Goal: Task Accomplishment & Management: Manage account settings

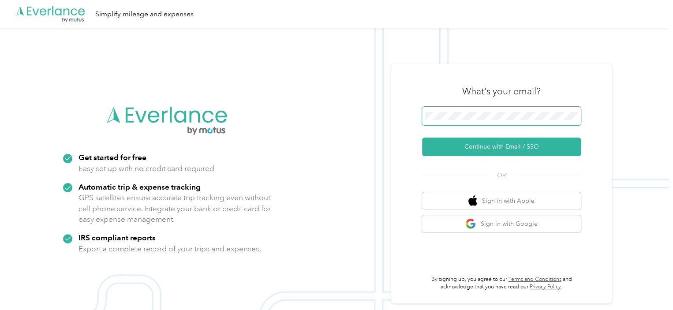
click at [336, 102] on div ".cls-1 { fill: #00adee; } .cls-2 { fill: #fff; } .cls-3 { fill: #707372; } .cls…" at bounding box center [334, 183] width 669 height 310
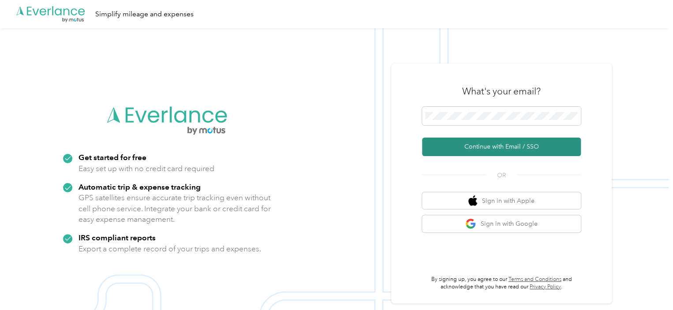
click at [477, 144] on button "Continue with Email / SSO" at bounding box center [501, 147] width 159 height 19
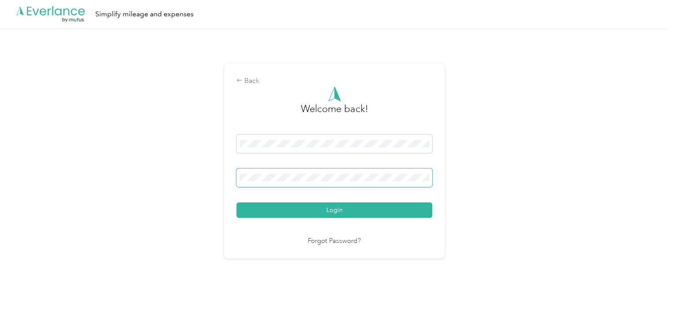
click at [237, 203] on button "Login" at bounding box center [335, 210] width 196 height 15
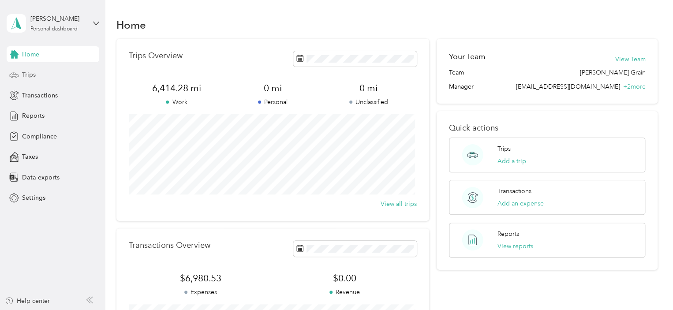
click at [33, 74] on span "Trips" at bounding box center [29, 74] width 14 height 9
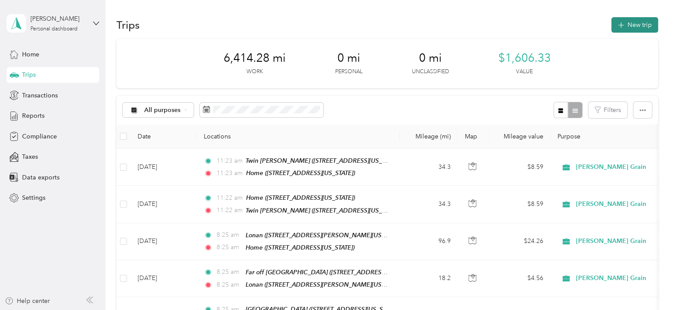
click at [632, 21] on button "New trip" at bounding box center [635, 24] width 47 height 15
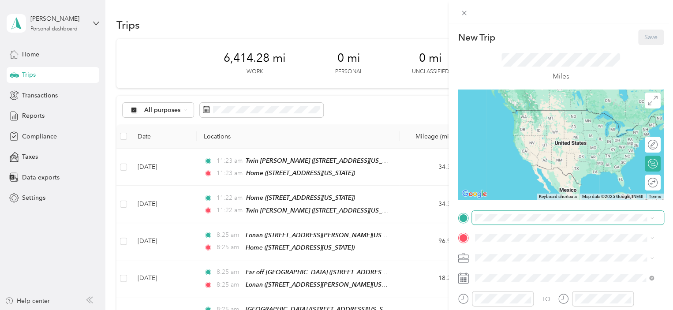
click at [519, 212] on span at bounding box center [568, 218] width 192 height 14
click at [527, 127] on span "[STREET_ADDRESS][US_STATE]" at bounding box center [536, 124] width 88 height 8
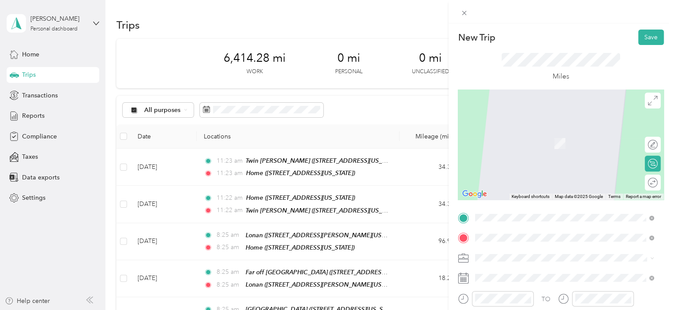
click at [531, 147] on span "[STREET_ADDRESS][US_STATE]" at bounding box center [536, 144] width 88 height 8
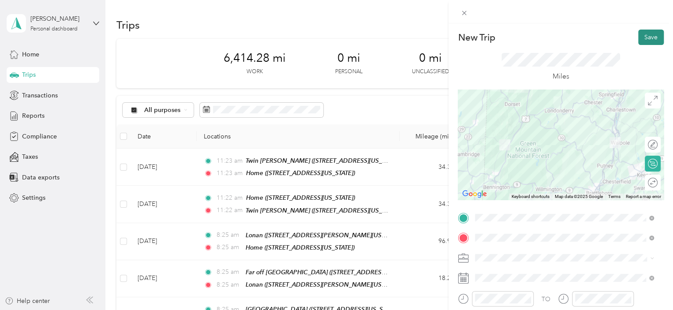
click at [650, 38] on button "Save" at bounding box center [652, 37] width 26 height 15
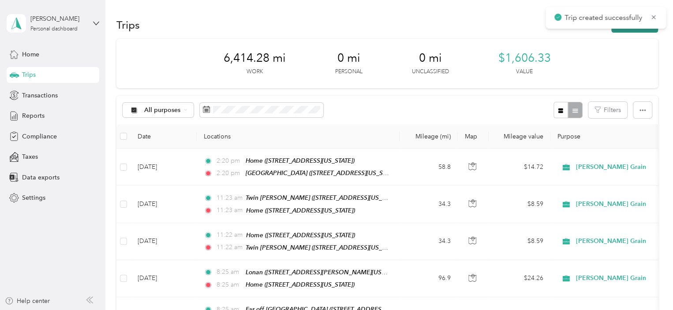
click at [617, 31] on button "New trip" at bounding box center [635, 24] width 47 height 15
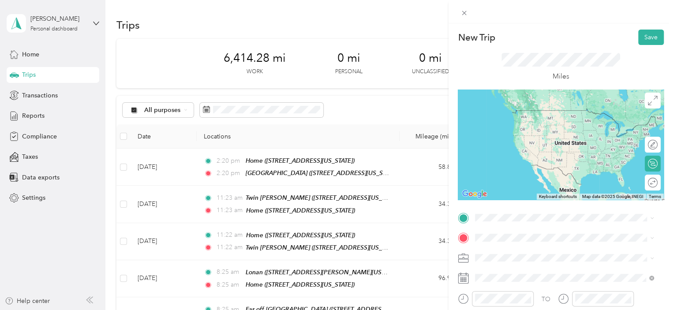
click at [544, 116] on div "[GEOGRAPHIC_DATA]" at bounding box center [536, 113] width 88 height 8
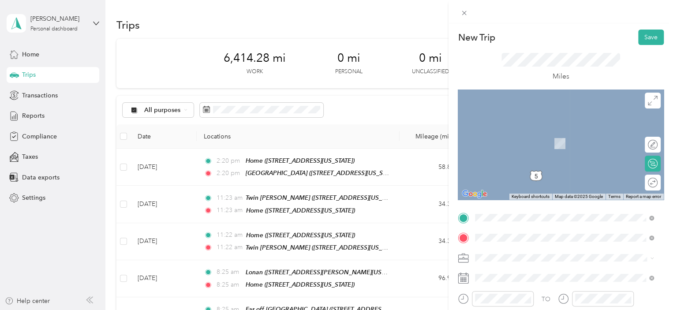
click at [547, 148] on div "Home [STREET_ADDRESS][US_STATE]" at bounding box center [536, 139] width 88 height 19
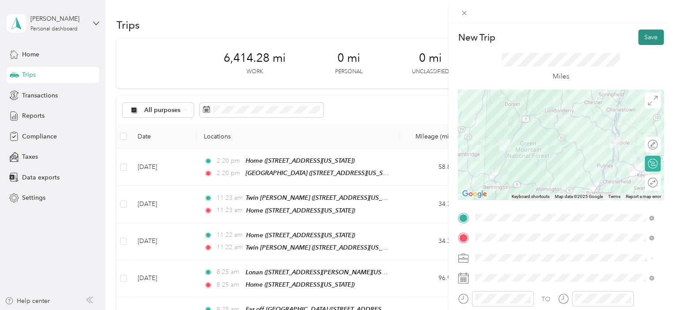
click at [653, 36] on button "Save" at bounding box center [652, 37] width 26 height 15
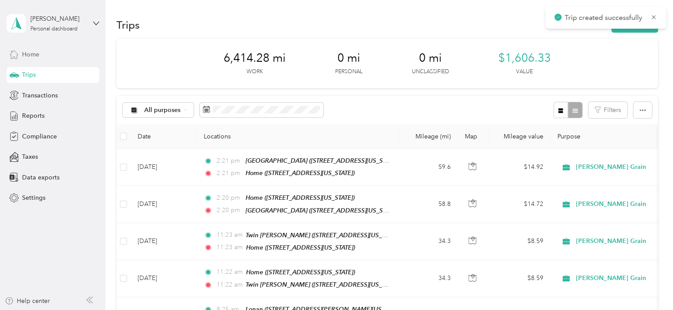
click at [28, 55] on span "Home" at bounding box center [30, 54] width 17 height 9
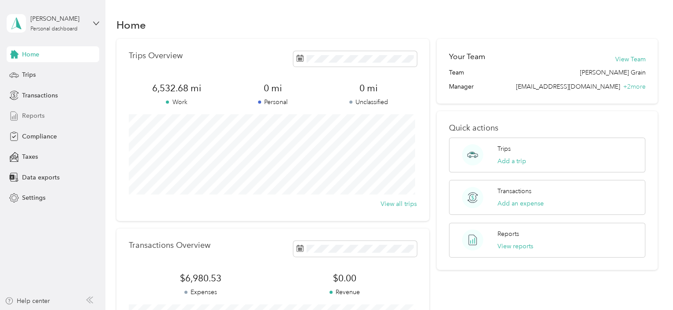
click at [41, 117] on span "Reports" at bounding box center [33, 115] width 23 height 9
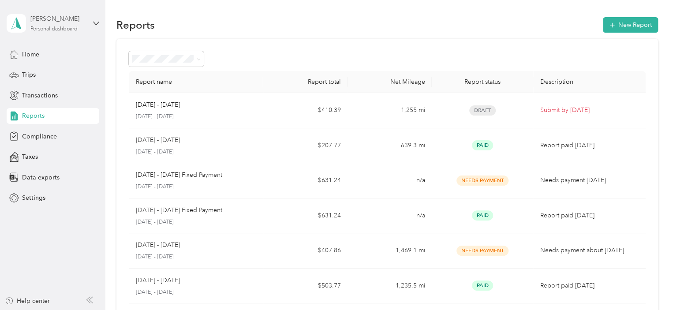
click at [42, 19] on div "[PERSON_NAME]" at bounding box center [57, 18] width 55 height 9
click at [50, 75] on div "Log out" at bounding box center [124, 72] width 223 height 15
